Goal: Task Accomplishment & Management: Manage account settings

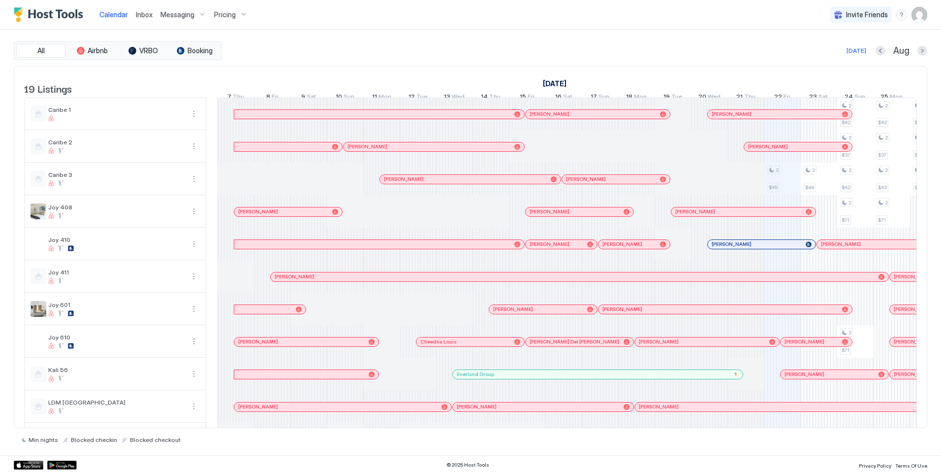
scroll to position [0, 547]
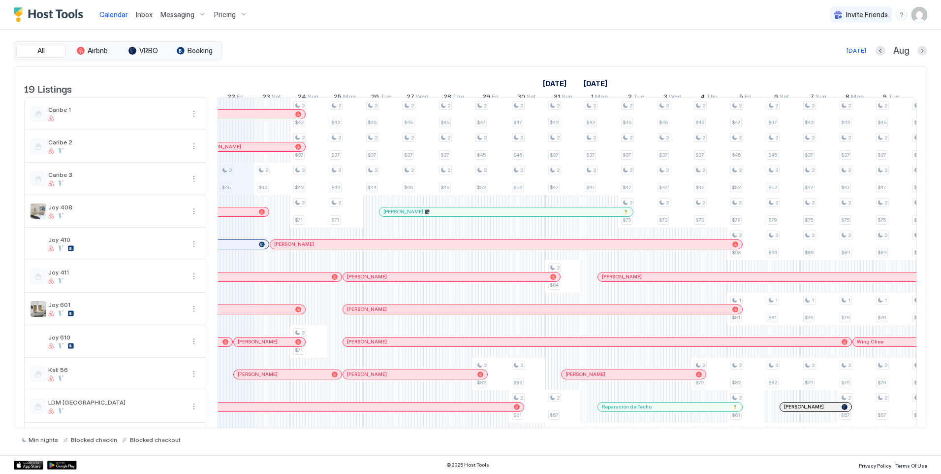
click at [166, 13] on span "Messaging" at bounding box center [178, 14] width 34 height 9
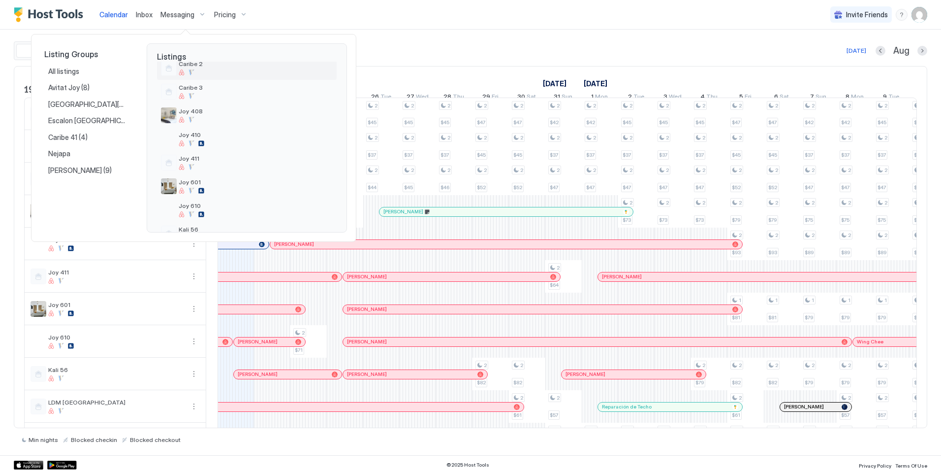
scroll to position [148, 0]
click at [234, 145] on span "Kali 56" at bounding box center [256, 143] width 154 height 7
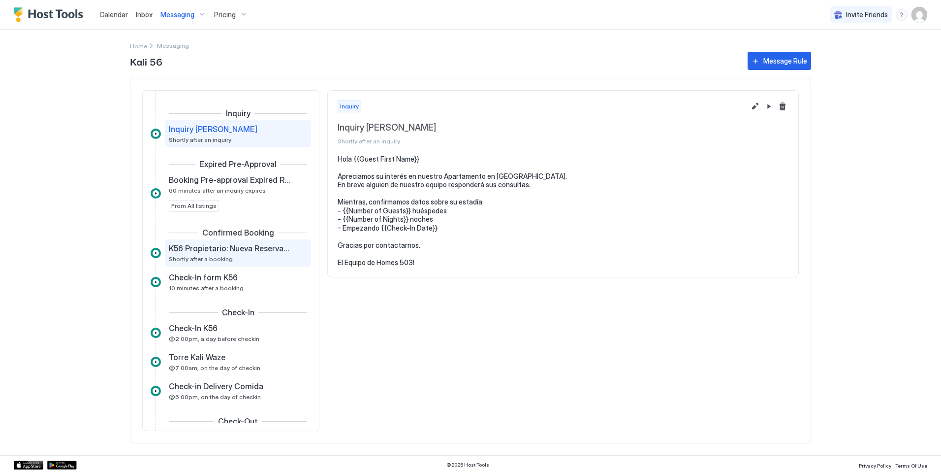
click at [255, 254] on div "K56 Propietario: Nueva Reservación Shortly after a booking" at bounding box center [231, 252] width 125 height 19
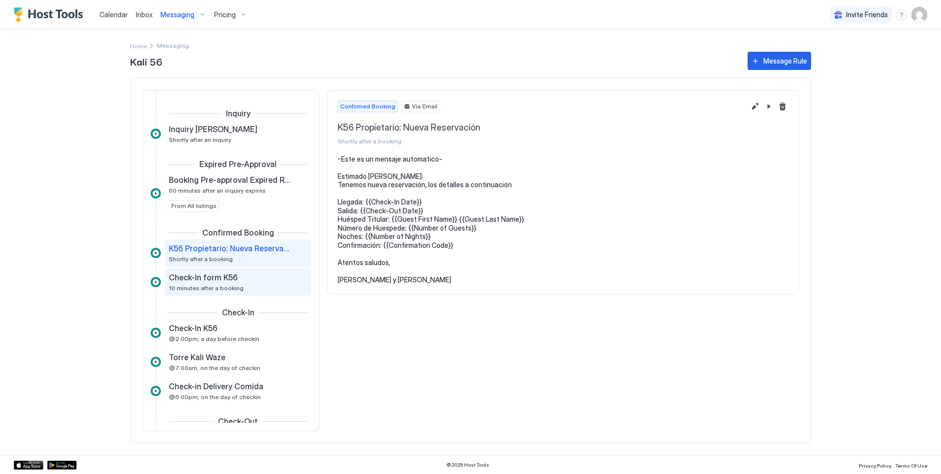
click at [226, 282] on span "Check-In form K56" at bounding box center [203, 277] width 69 height 10
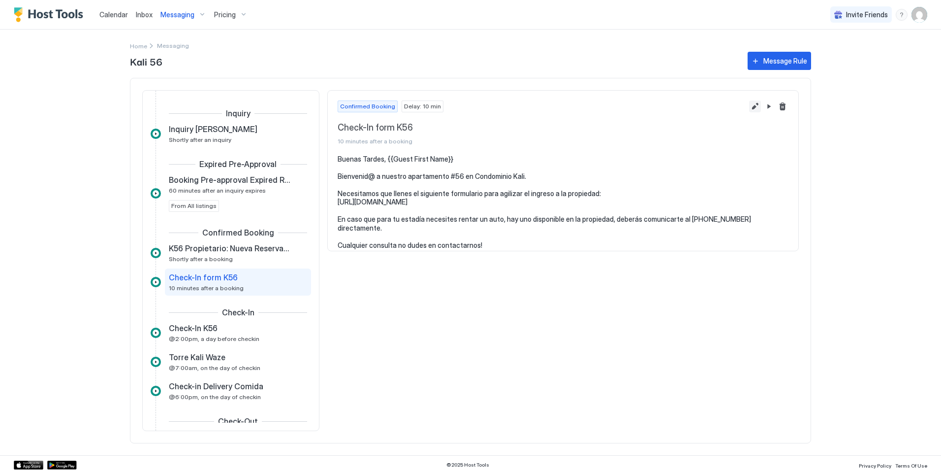
click at [752, 108] on button "Edit message rule" at bounding box center [755, 106] width 12 height 12
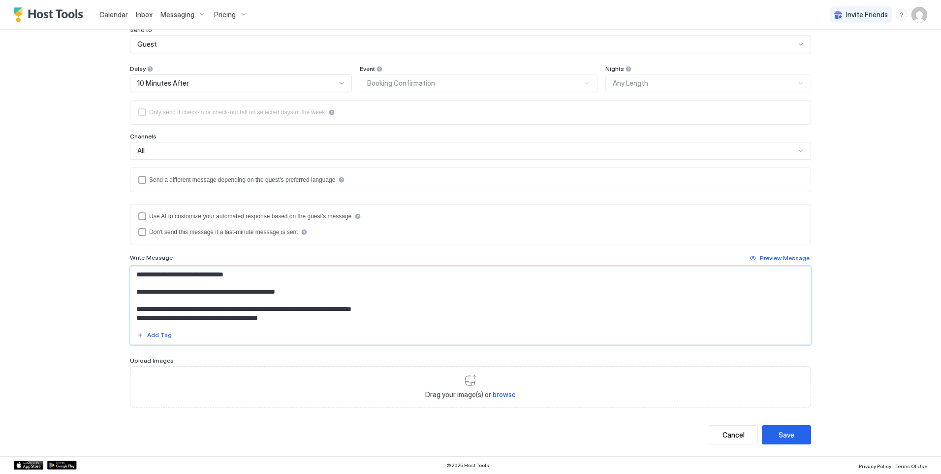
drag, startPoint x: 297, startPoint y: 316, endPoint x: 130, endPoint y: 305, distance: 167.3
click at [130, 305] on textarea "**********" at bounding box center [470, 295] width 680 height 58
click at [782, 439] on div "Save" at bounding box center [787, 434] width 16 height 10
type textarea "**********"
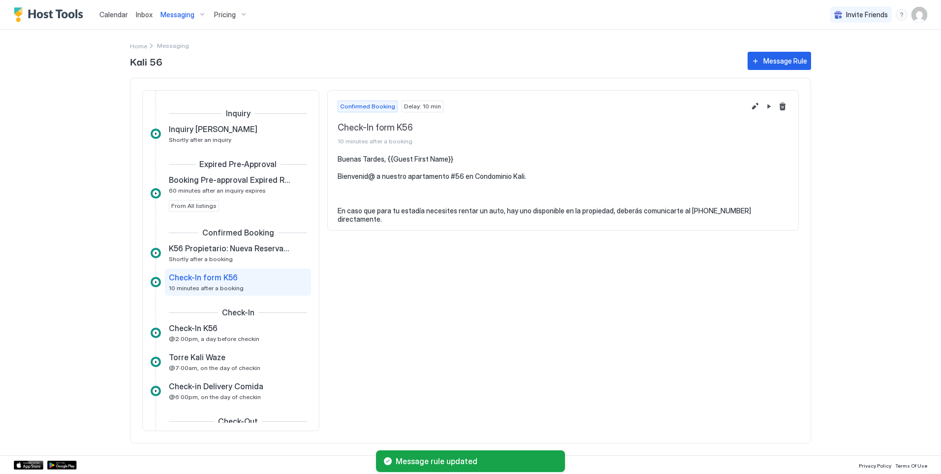
scroll to position [22, 0]
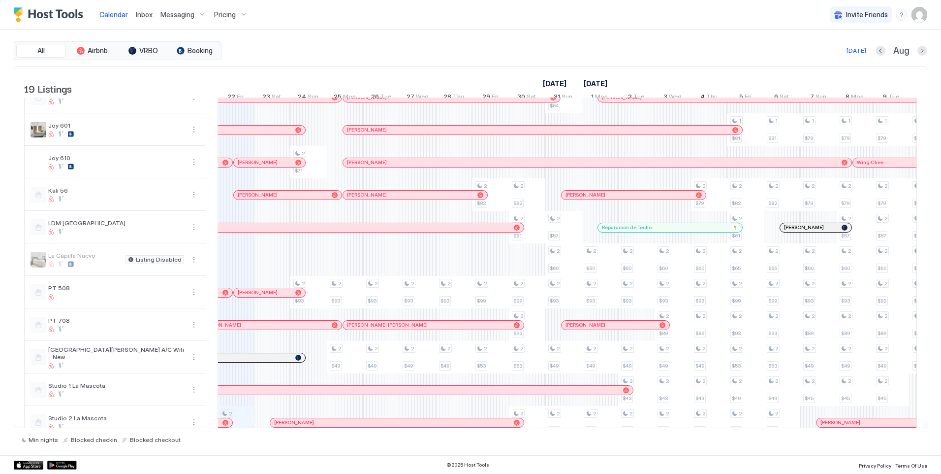
scroll to position [197, 0]
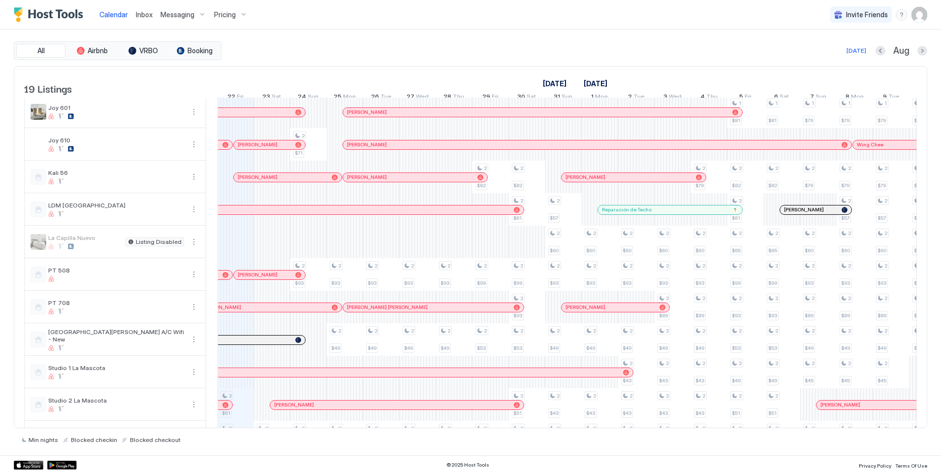
click at [227, 278] on div at bounding box center [226, 275] width 6 height 6
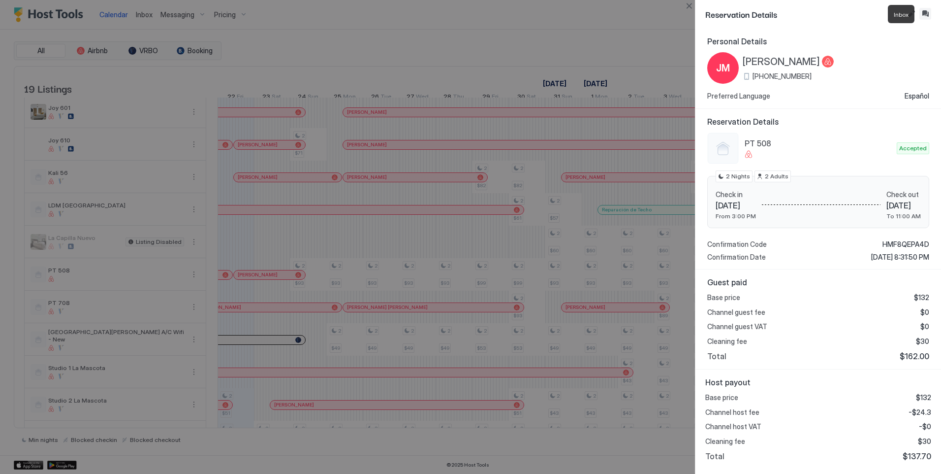
click at [927, 16] on button "Inbox" at bounding box center [926, 14] width 12 height 12
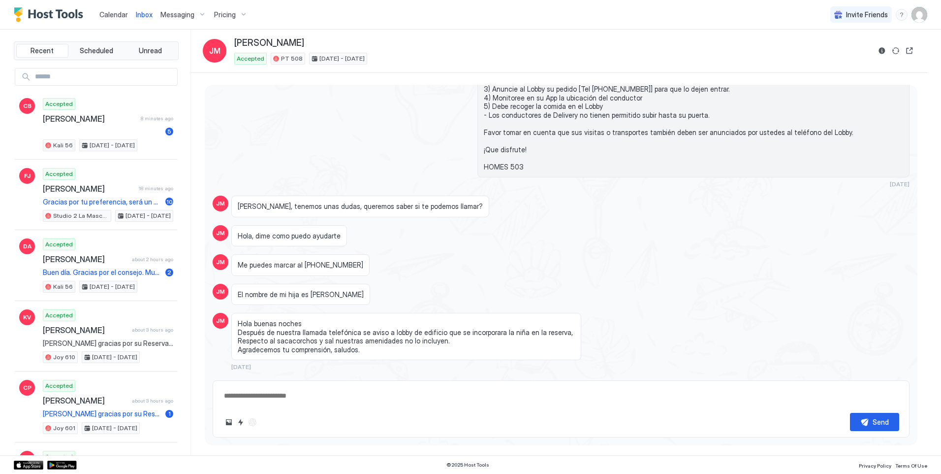
scroll to position [1591, 0]
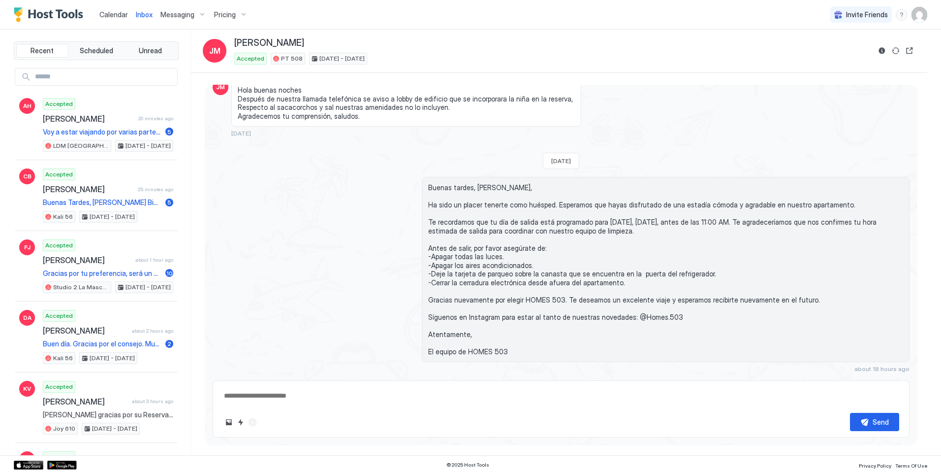
type textarea "*"
